Goal: Task Accomplishment & Management: Complete application form

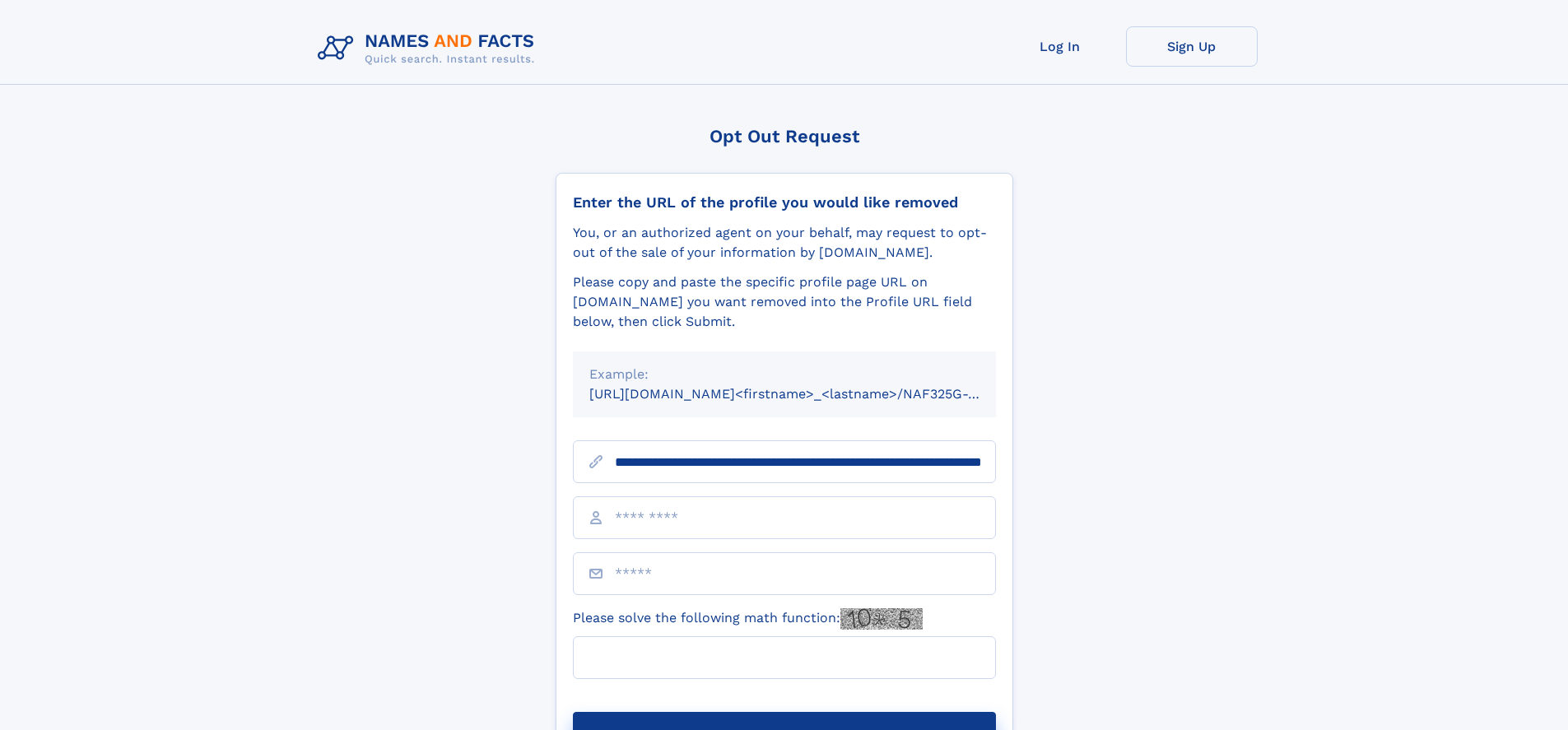
scroll to position [0, 169]
type input "**********"
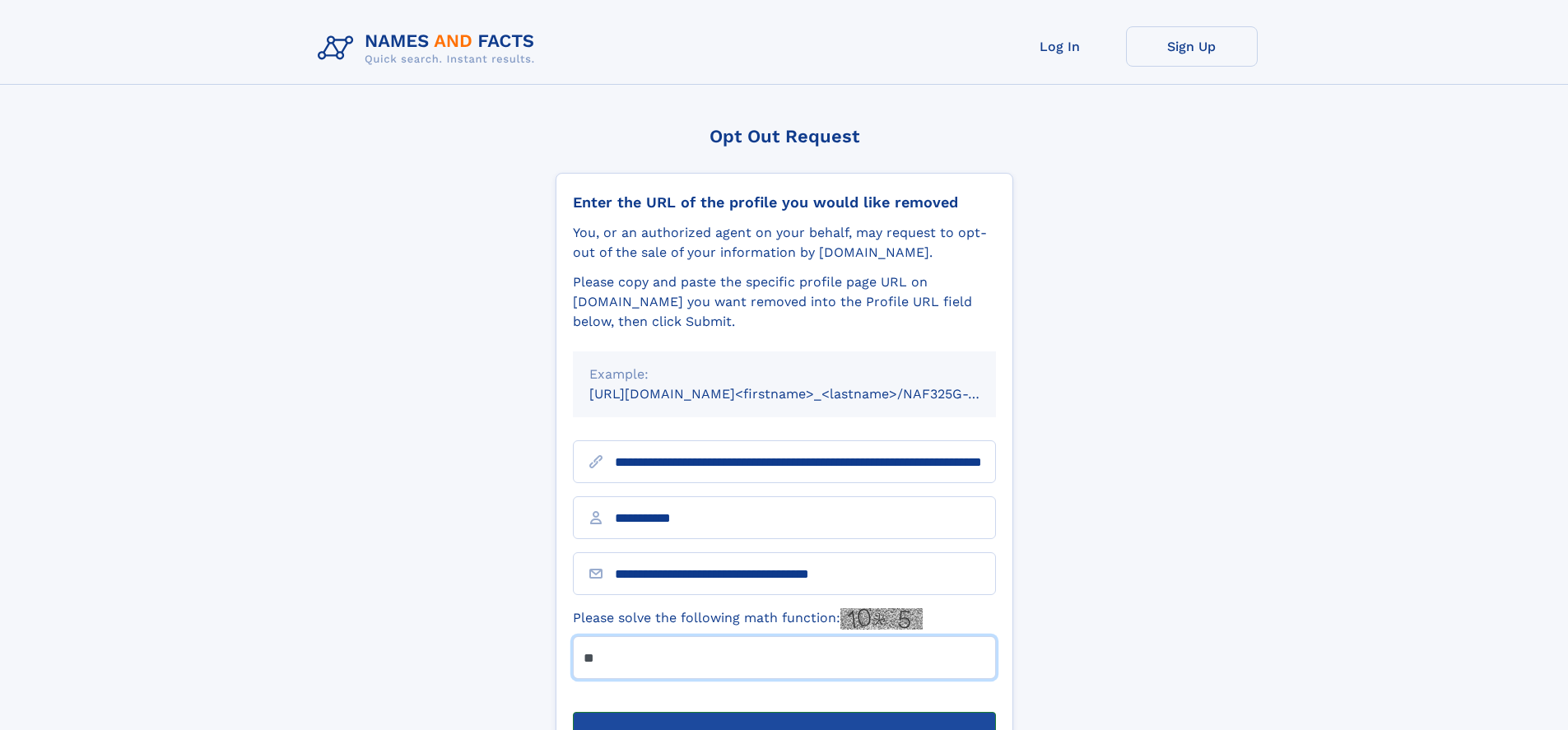
type input "**"
click at [784, 711] on button "Submit Opt Out Request" at bounding box center [784, 738] width 423 height 53
